Goal: Transaction & Acquisition: Purchase product/service

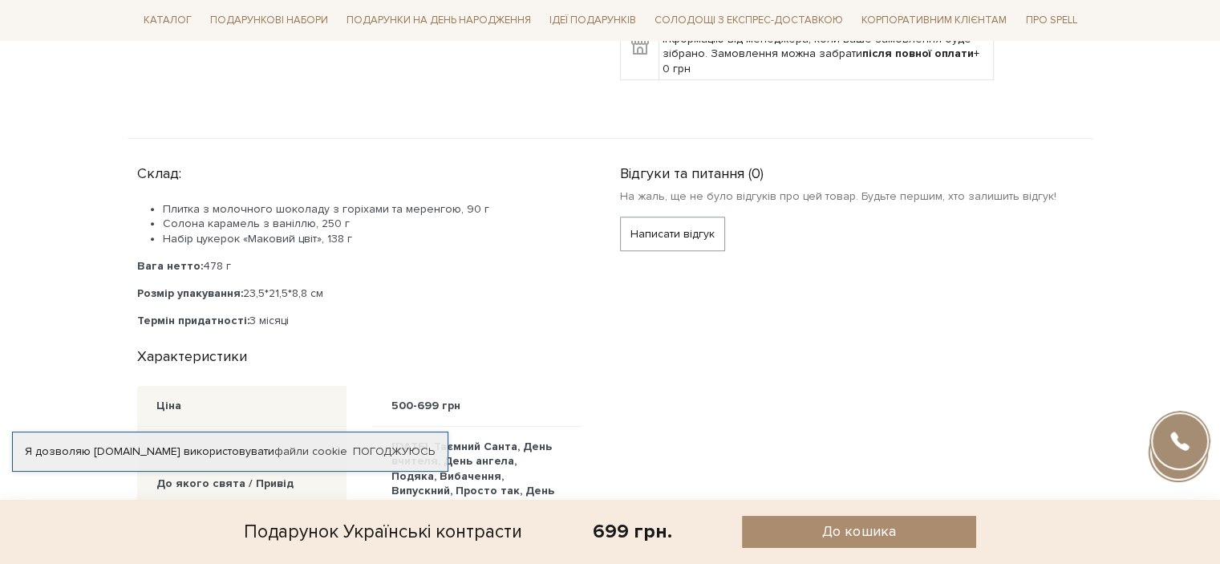
scroll to position [642, 0]
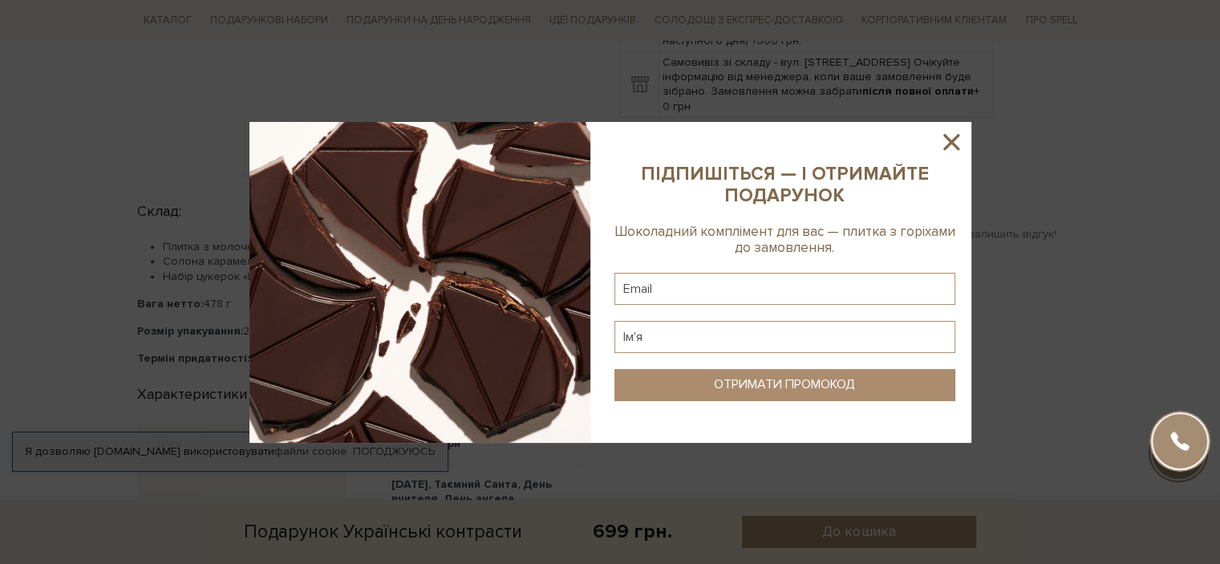
click at [956, 137] on icon at bounding box center [951, 142] width 16 height 16
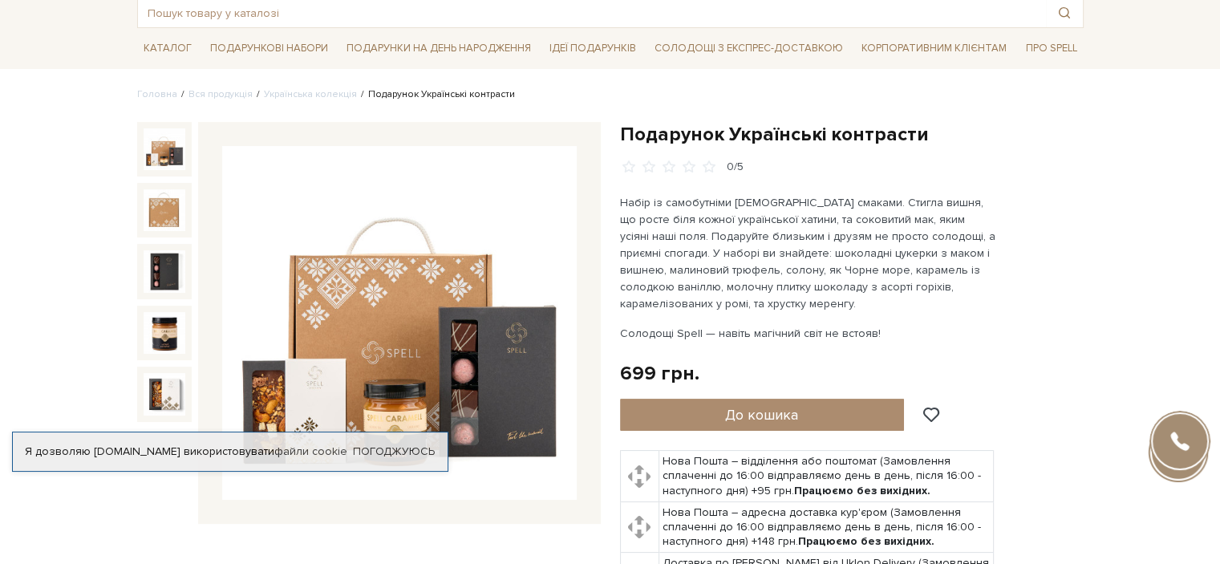
scroll to position [0, 0]
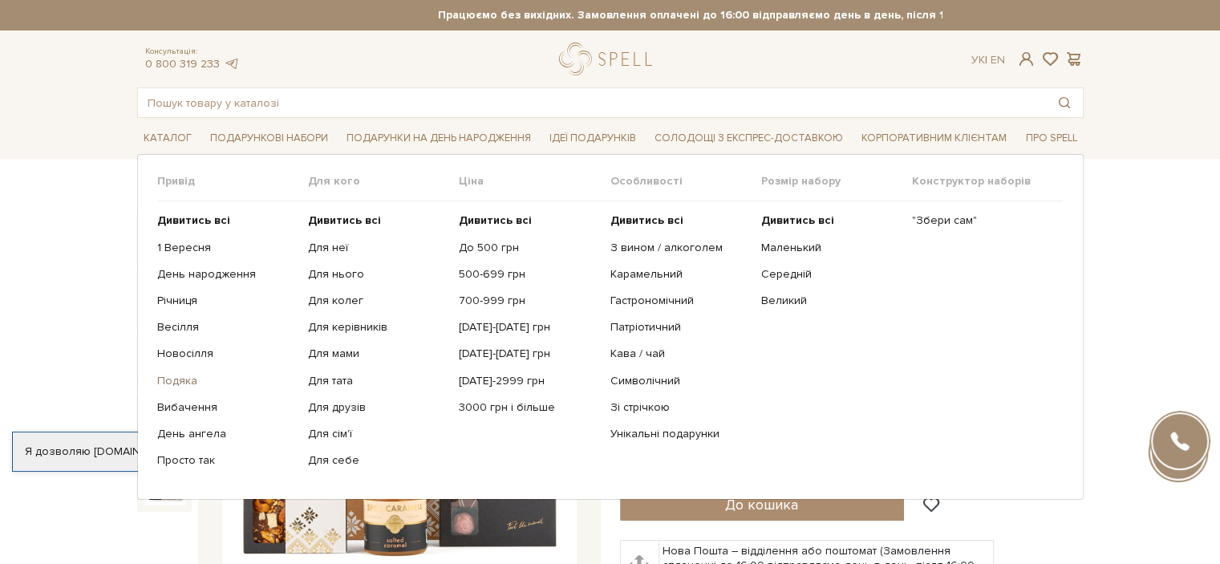
click at [172, 378] on link "Подяка" at bounding box center [226, 381] width 139 height 14
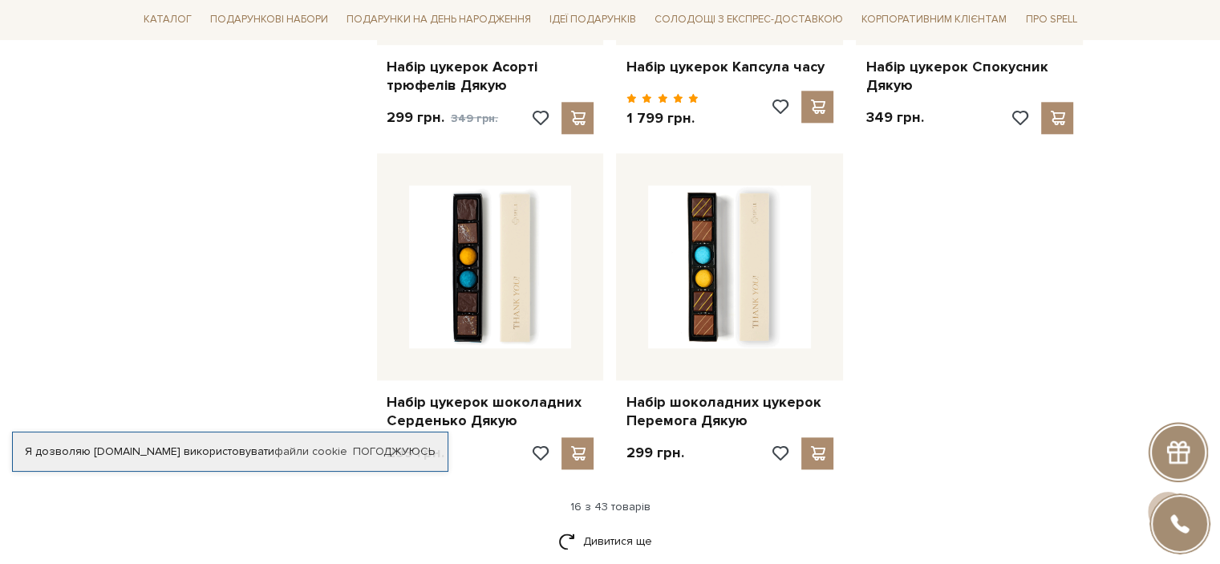
scroll to position [2006, 0]
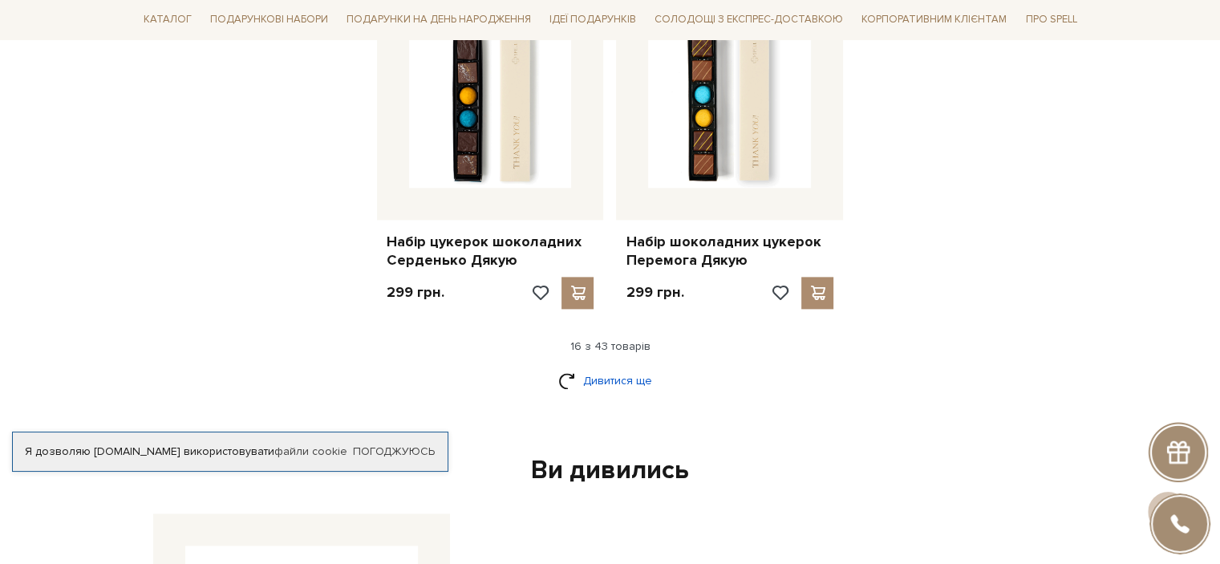
click at [619, 367] on link "Дивитися ще" at bounding box center [610, 381] width 104 height 28
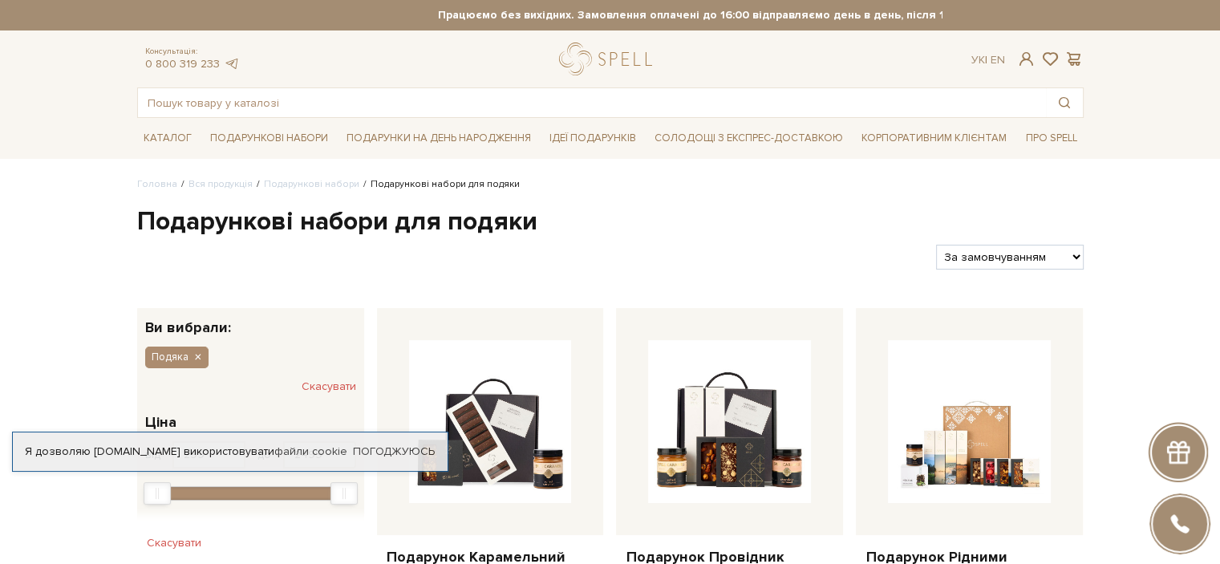
scroll to position [481, 0]
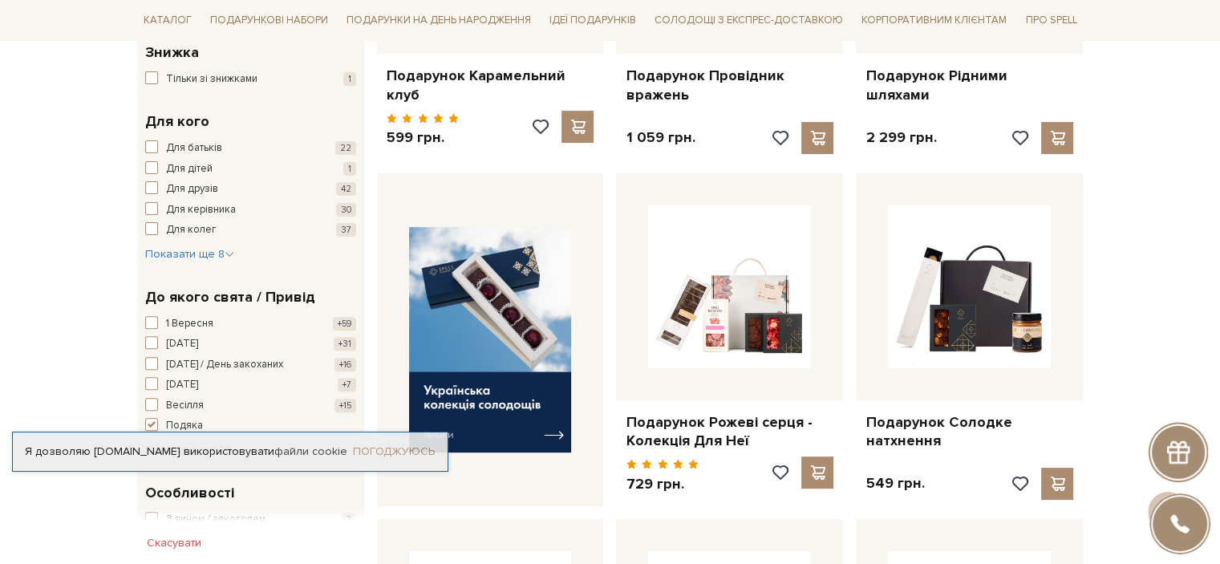
click at [404, 444] on link "Погоджуюсь" at bounding box center [394, 451] width 82 height 14
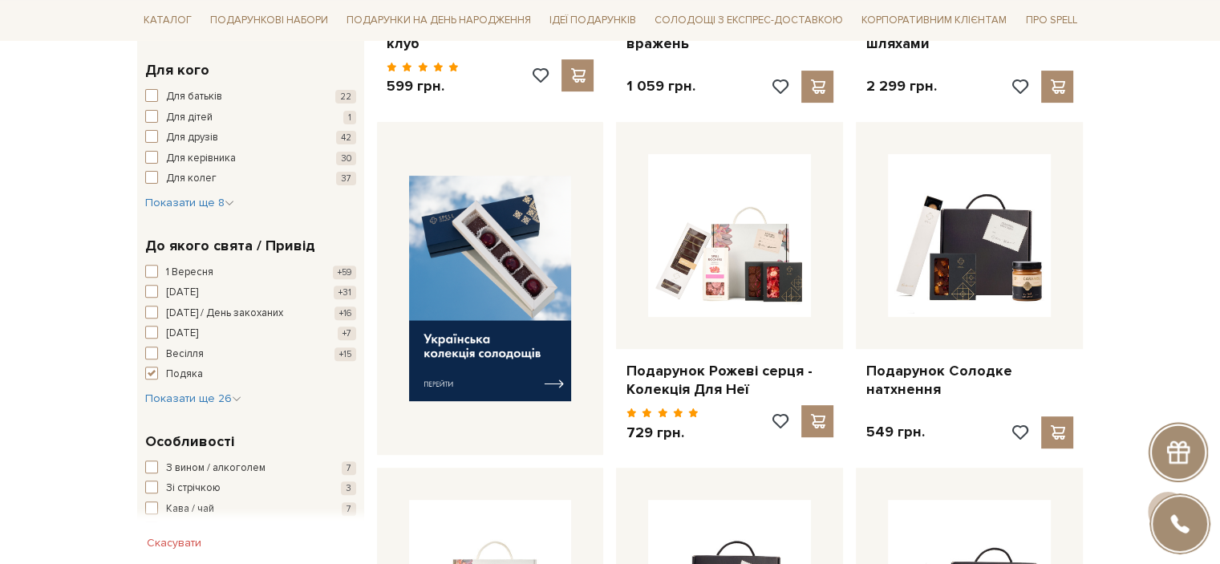
scroll to position [562, 0]
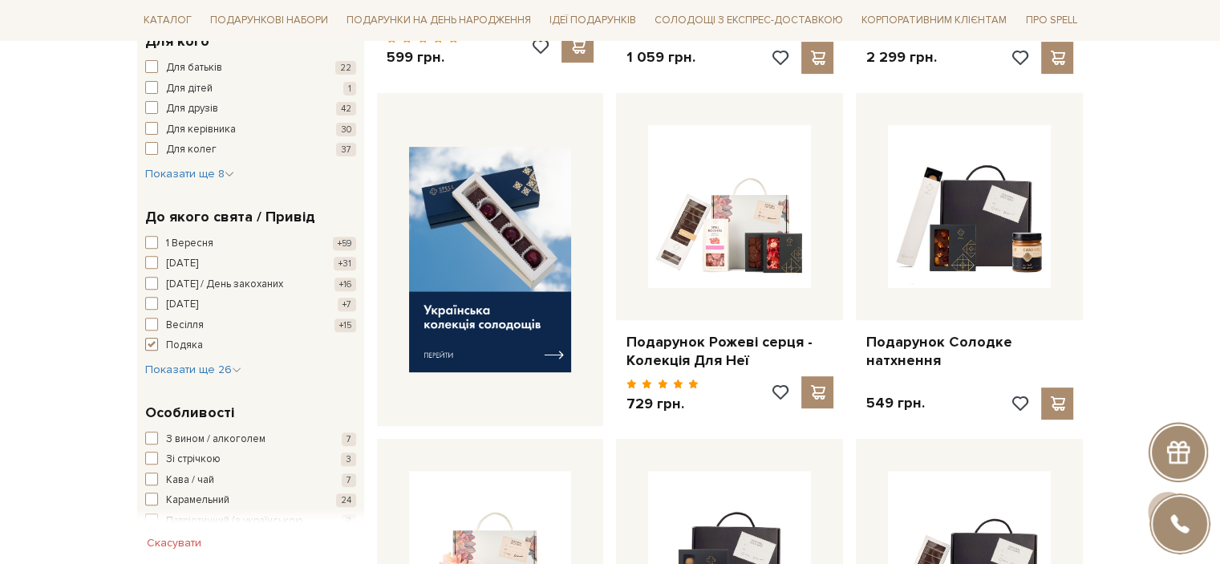
click at [151, 344] on span "button" at bounding box center [151, 344] width 13 height 13
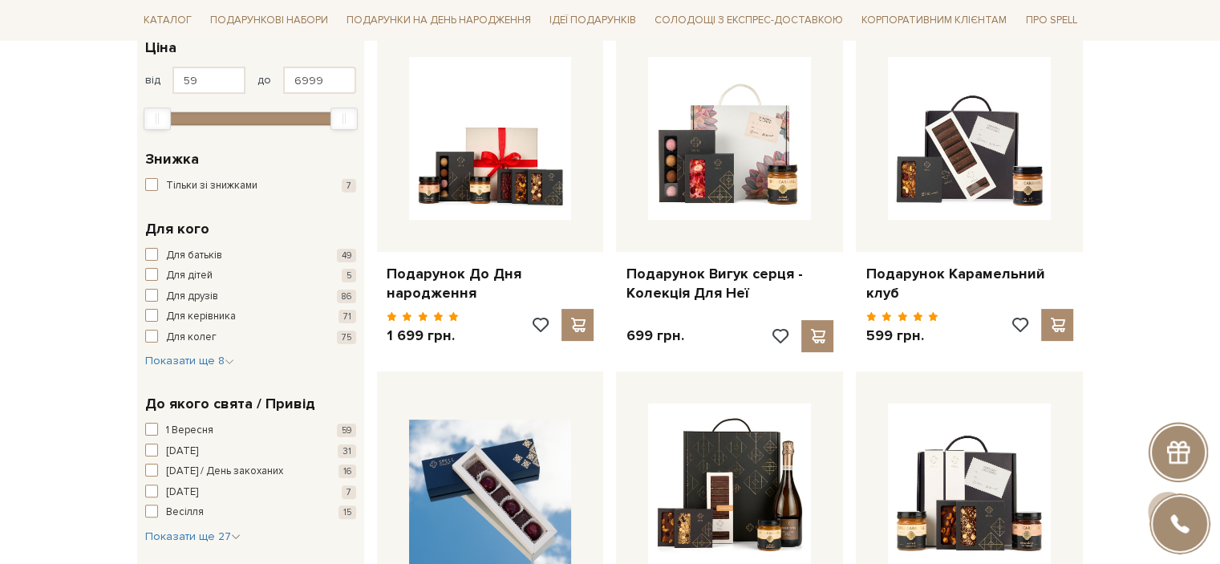
scroll to position [321, 0]
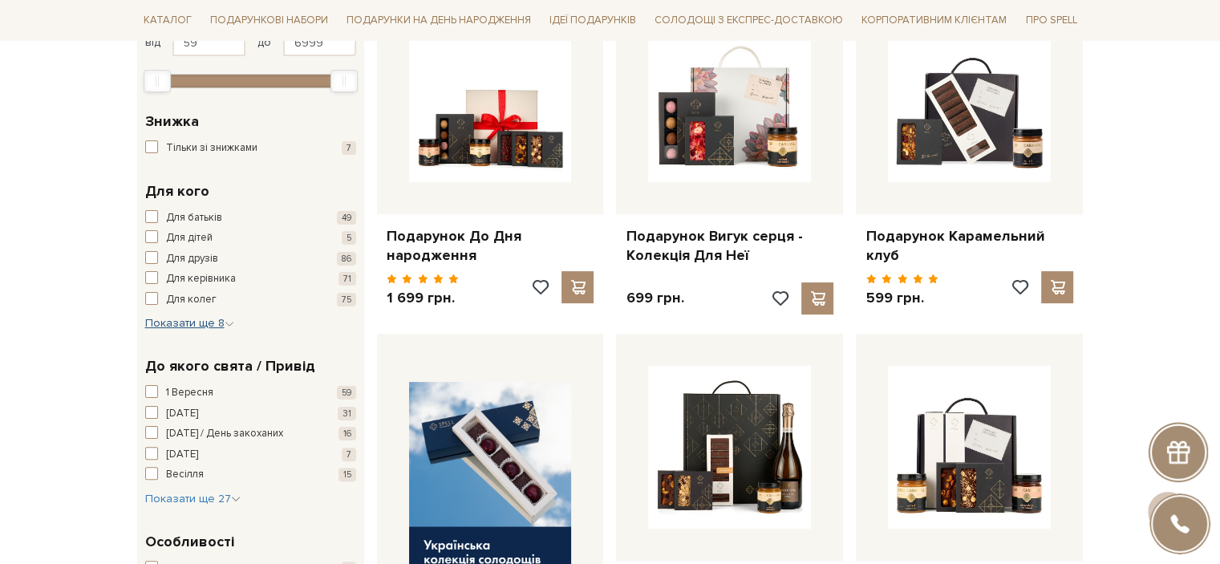
click at [222, 318] on span "Показати ще 8" at bounding box center [189, 323] width 89 height 14
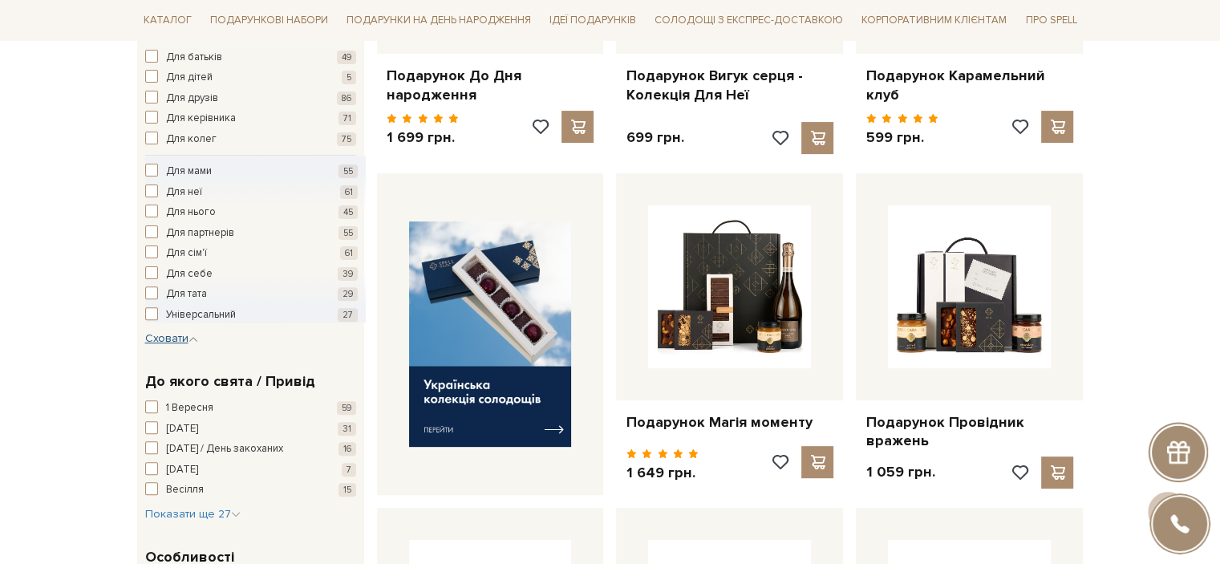
scroll to position [562, 0]
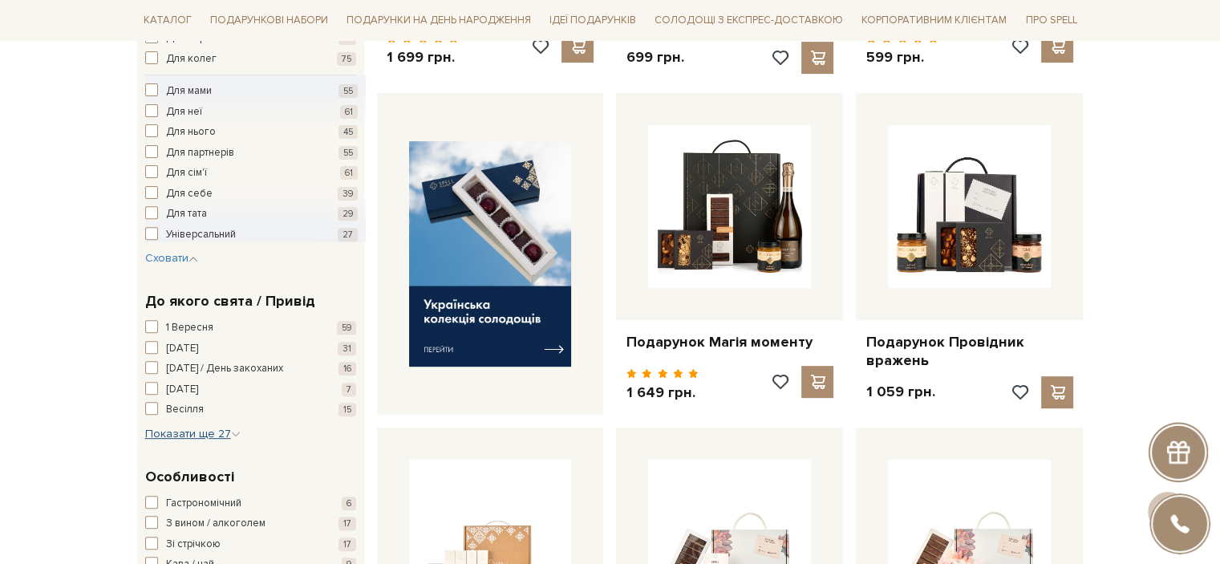
click at [207, 432] on span "Показати ще 27" at bounding box center [192, 434] width 95 height 14
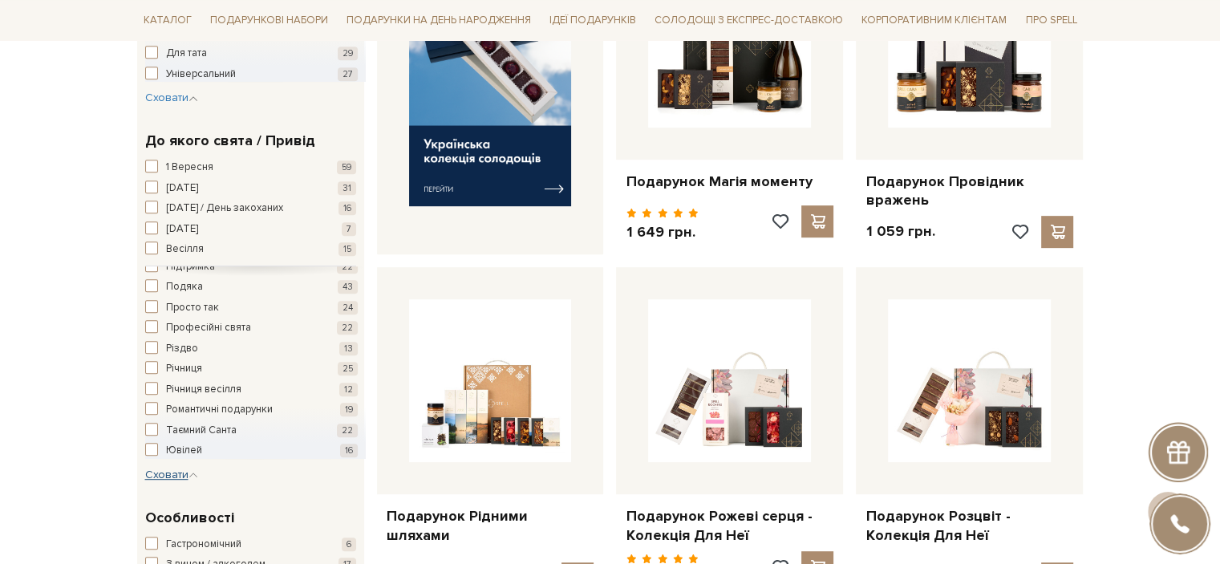
scroll to position [882, 0]
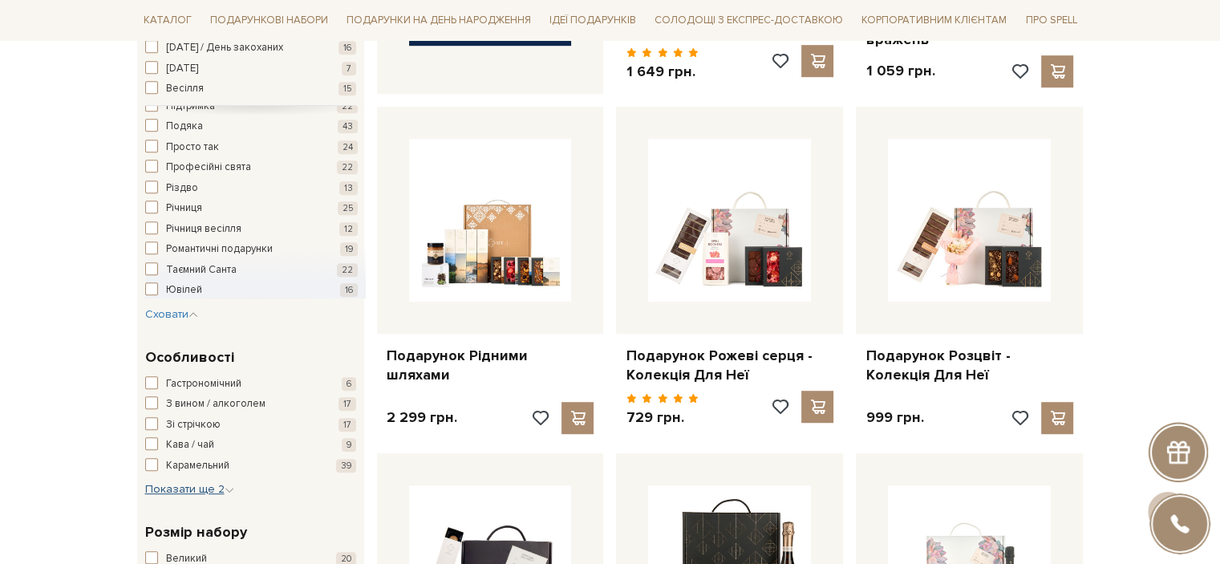
click at [199, 485] on span "Показати ще 2" at bounding box center [189, 489] width 89 height 14
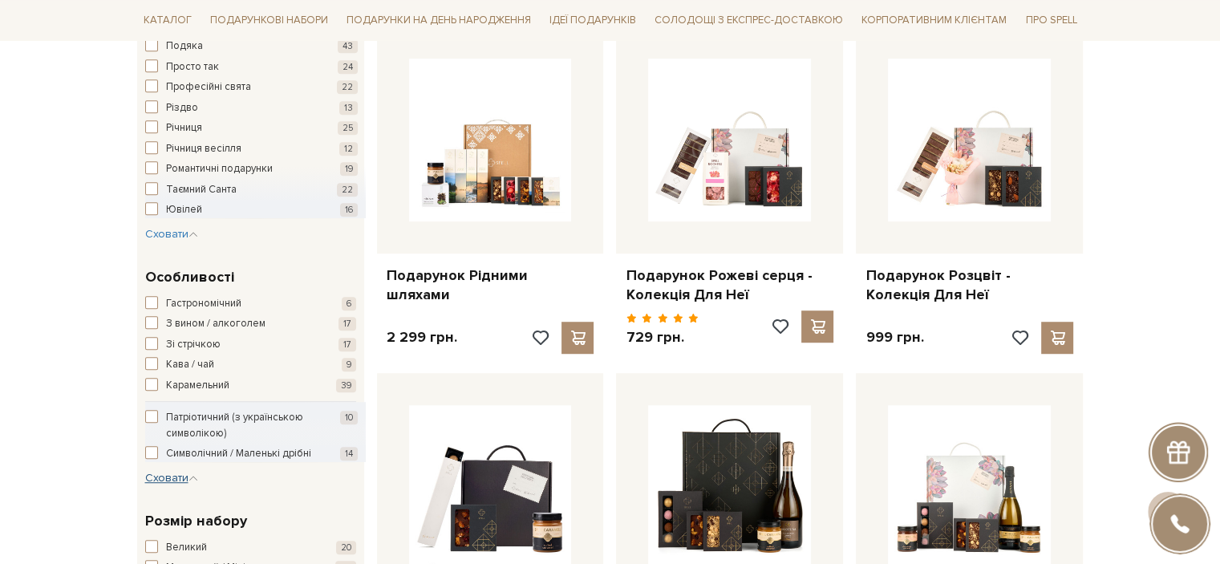
scroll to position [1043, 0]
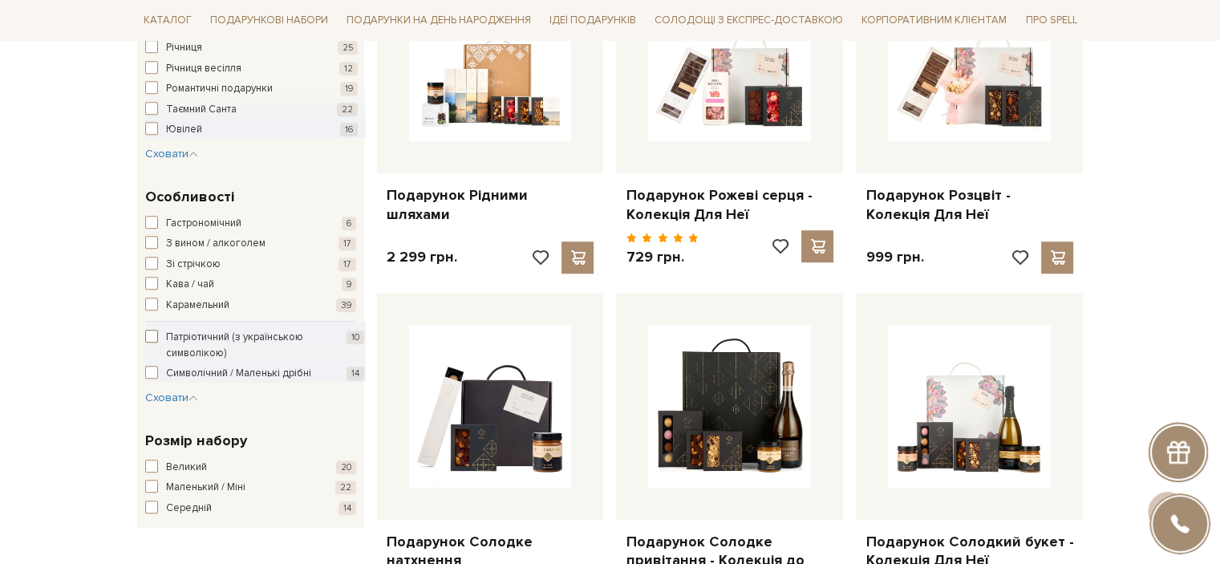
click at [151, 336] on span "button" at bounding box center [151, 336] width 13 height 13
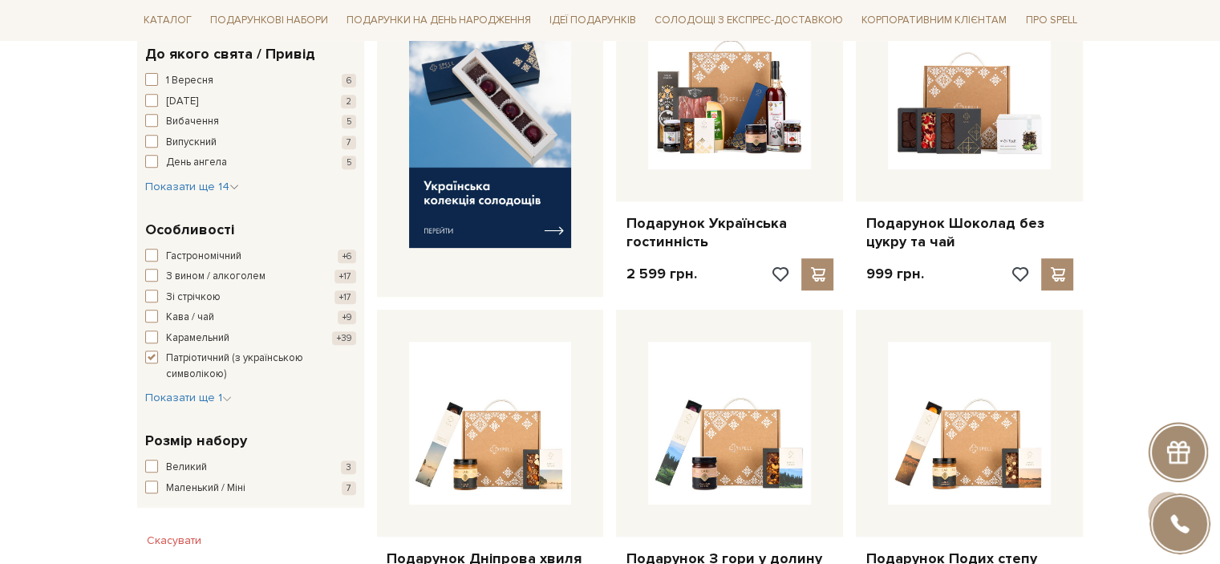
scroll to position [642, 0]
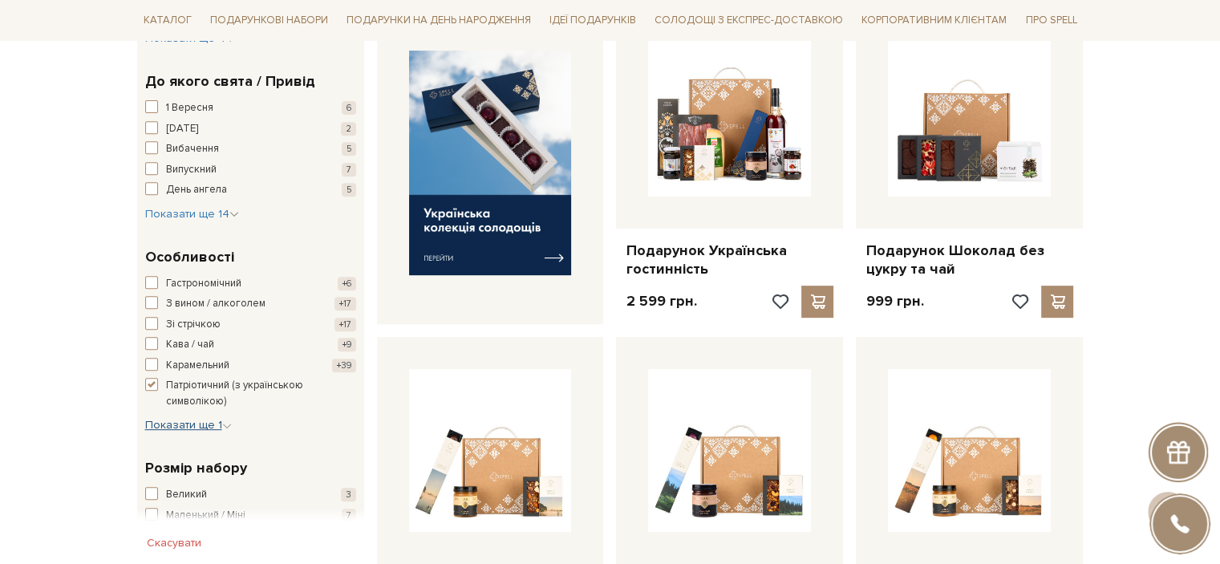
click at [186, 419] on span "Показати ще 1" at bounding box center [188, 425] width 87 height 14
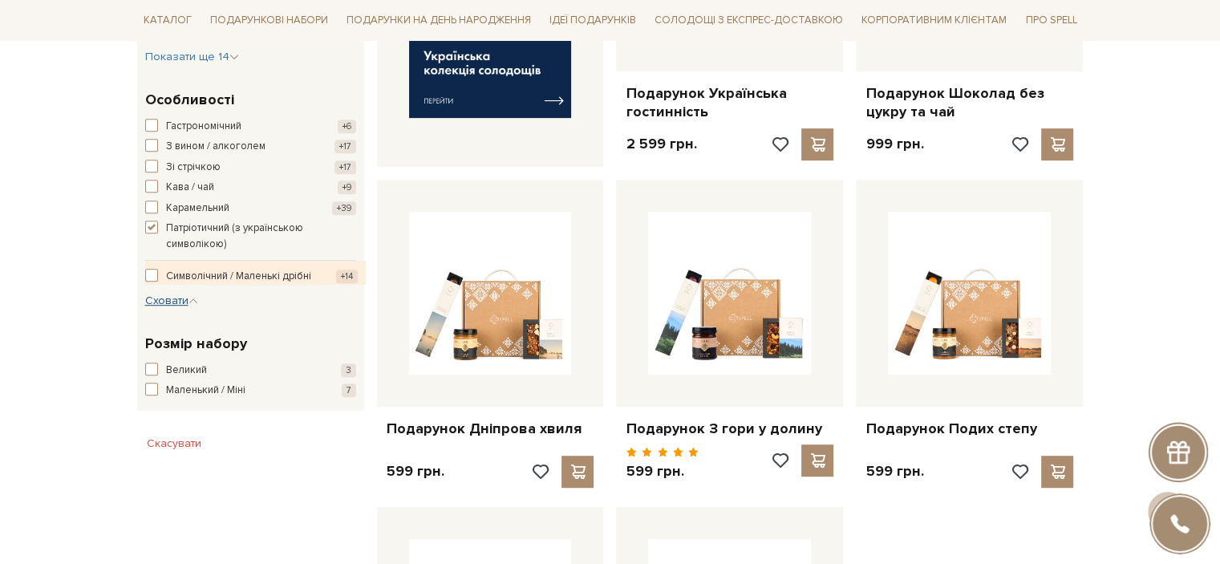
scroll to position [802, 0]
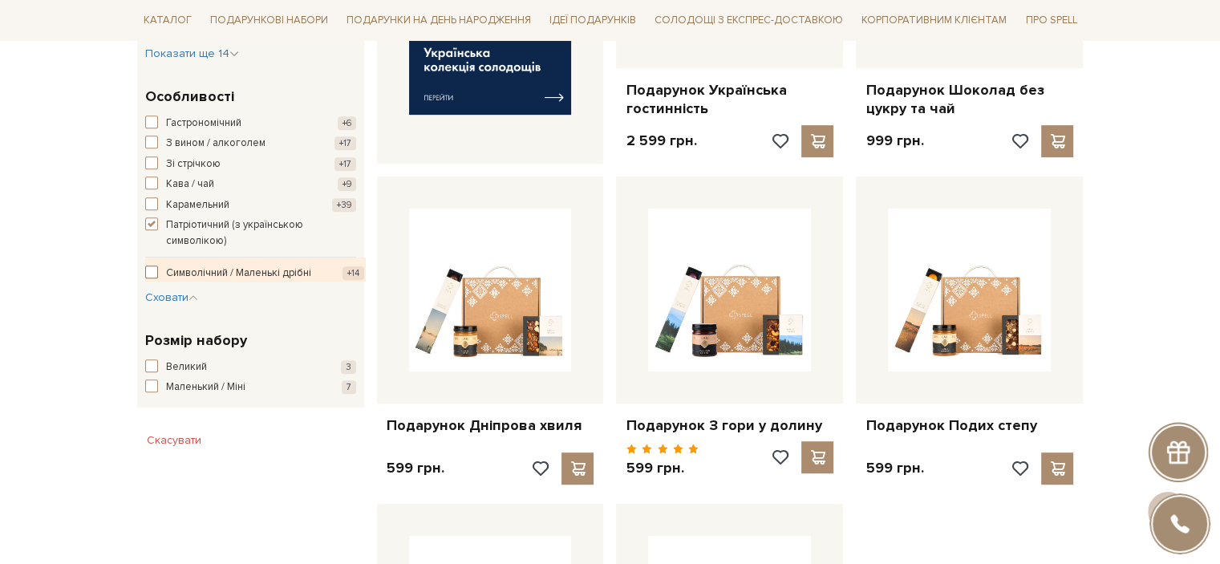
click at [151, 268] on span "button" at bounding box center [151, 272] width 13 height 13
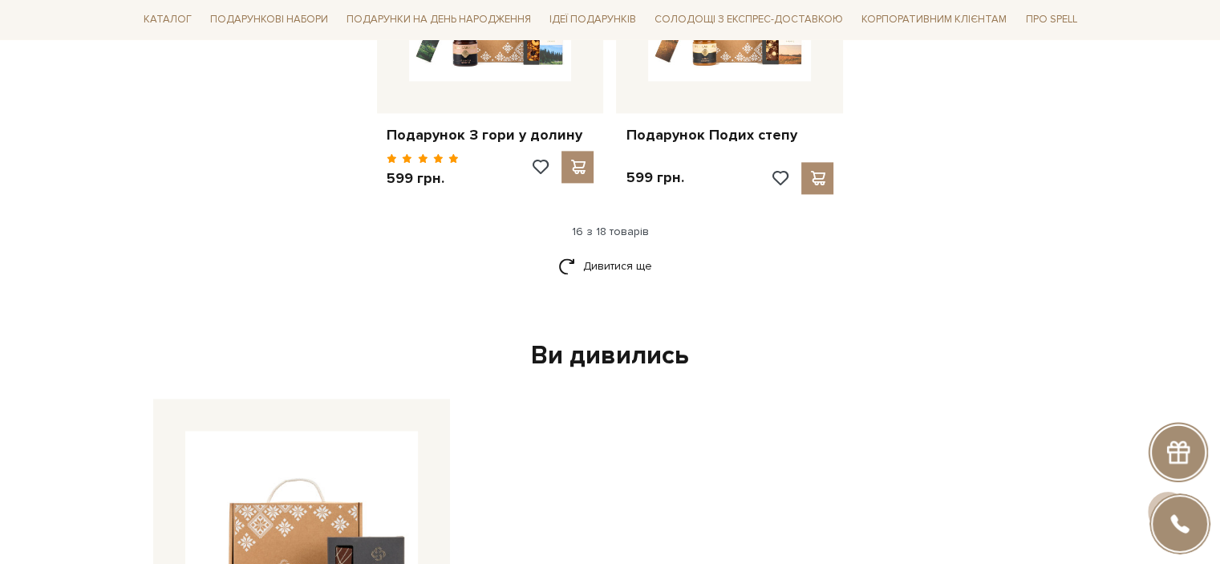
scroll to position [2006, 0]
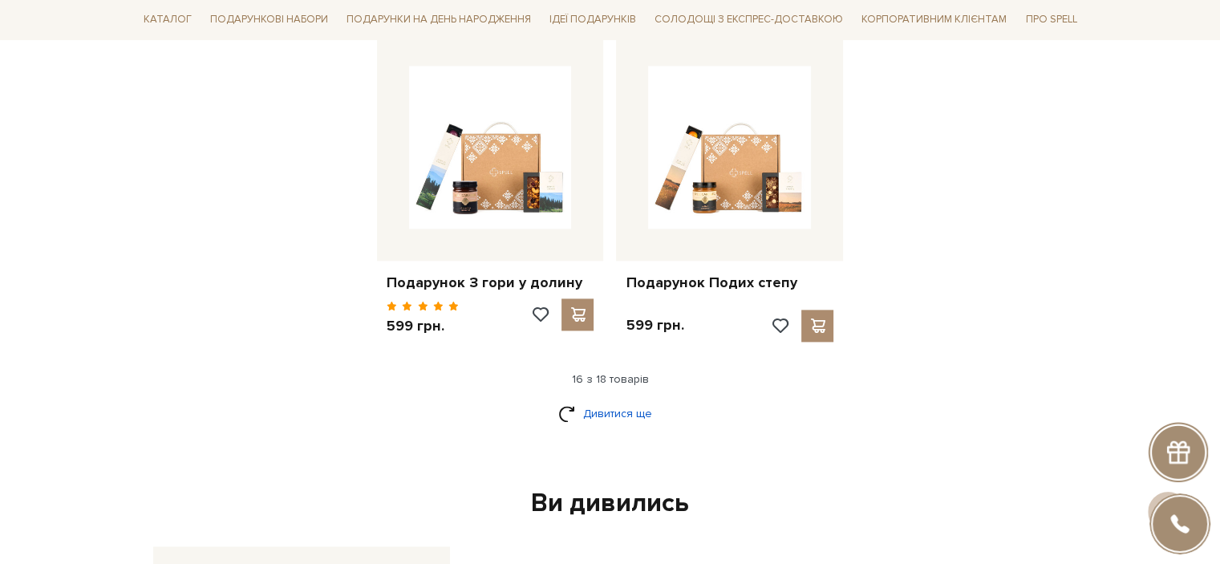
click at [603, 400] on link "Дивитися ще" at bounding box center [610, 414] width 104 height 28
